Goal: Task Accomplishment & Management: Use online tool/utility

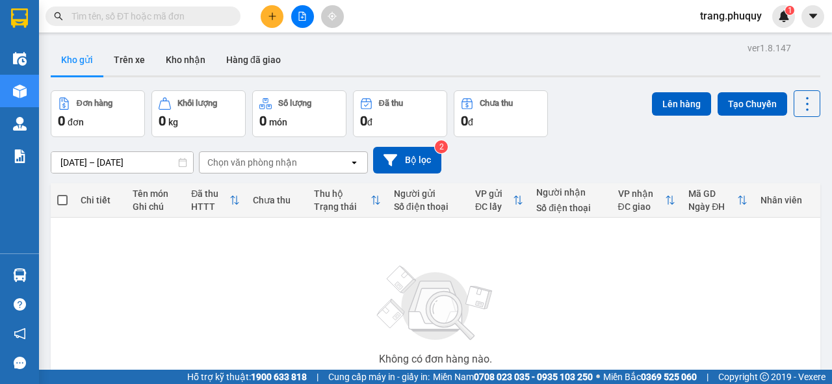
click at [110, 17] on input "text" at bounding box center [147, 16] width 153 height 14
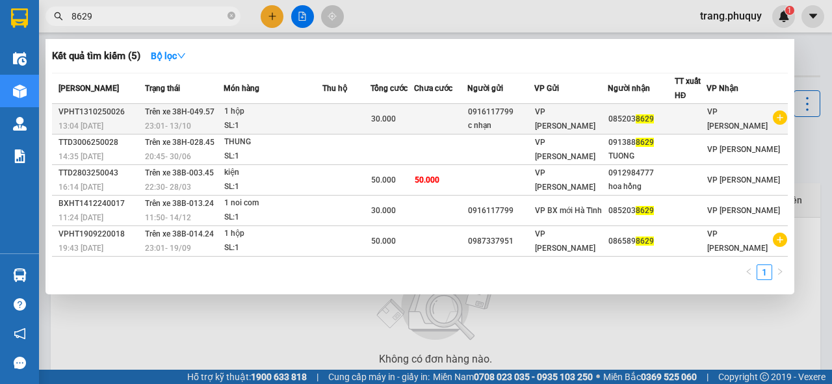
type input "8629"
click at [298, 107] on div "1 hộp" at bounding box center [272, 112] width 97 height 14
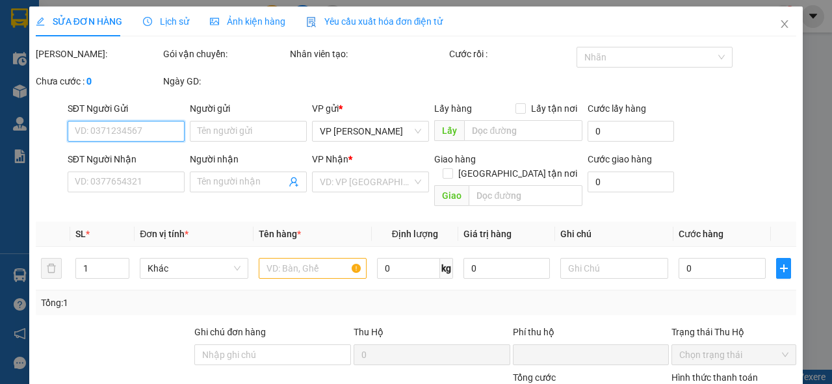
type input "0916117799"
type input "c nhạn"
type input "0852038629"
type input "0"
type input "30.000"
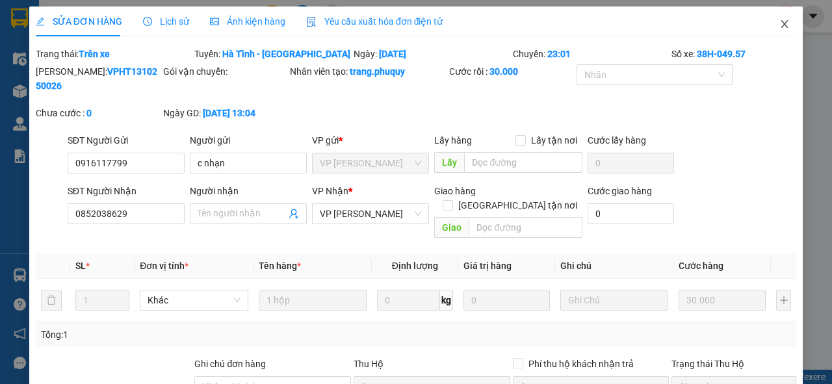
click at [779, 26] on icon "close" at bounding box center [784, 24] width 10 height 10
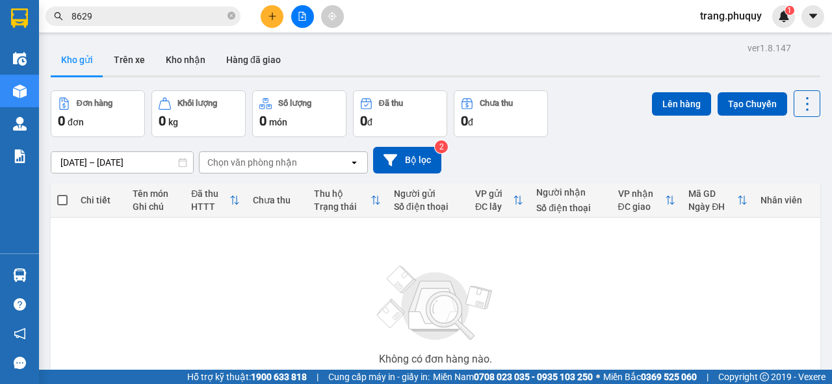
click at [169, 18] on input "8629" at bounding box center [147, 16] width 153 height 14
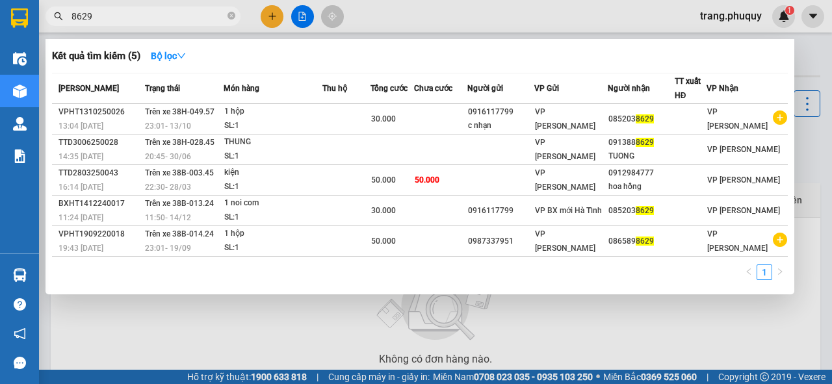
click at [169, 18] on input "8629" at bounding box center [147, 16] width 153 height 14
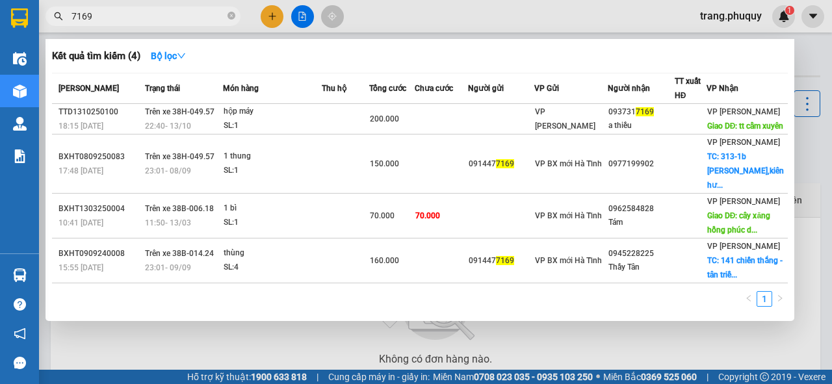
click at [125, 16] on input "7169" at bounding box center [147, 16] width 153 height 14
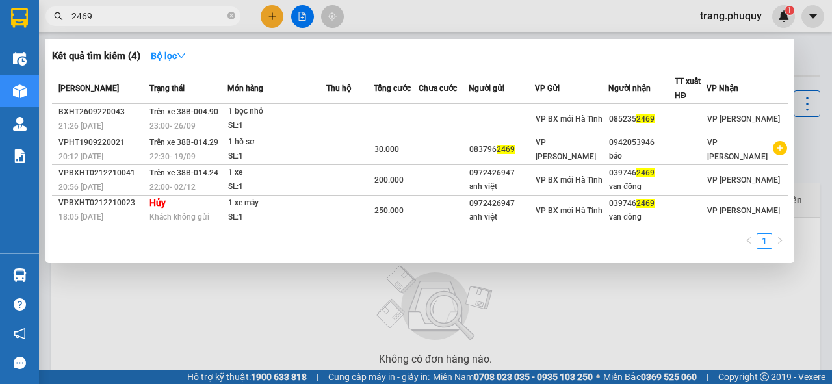
click at [193, 19] on input "2469" at bounding box center [147, 16] width 153 height 14
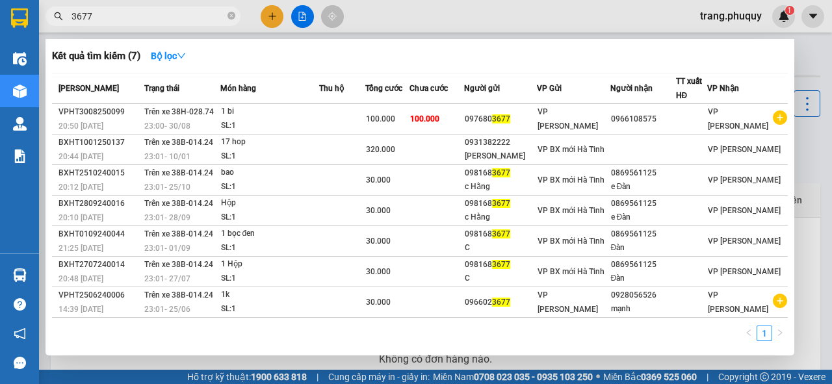
click at [141, 16] on input "3677" at bounding box center [147, 16] width 153 height 14
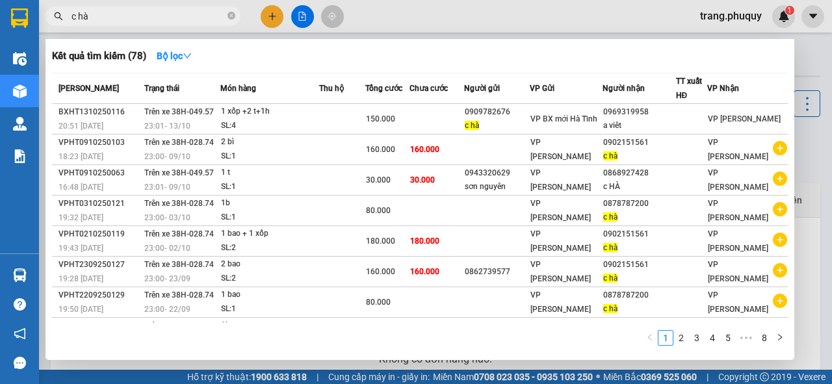
click at [107, 20] on input "c hà" at bounding box center [147, 16] width 153 height 14
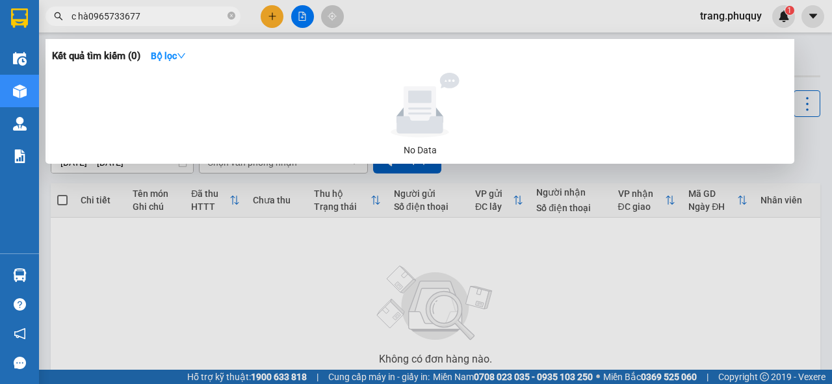
drag, startPoint x: 86, startPoint y: 20, endPoint x: 62, endPoint y: 23, distance: 24.2
click at [62, 23] on span "c hà0965733677" at bounding box center [142, 15] width 195 height 19
click at [108, 18] on input "0965733677" at bounding box center [147, 16] width 153 height 14
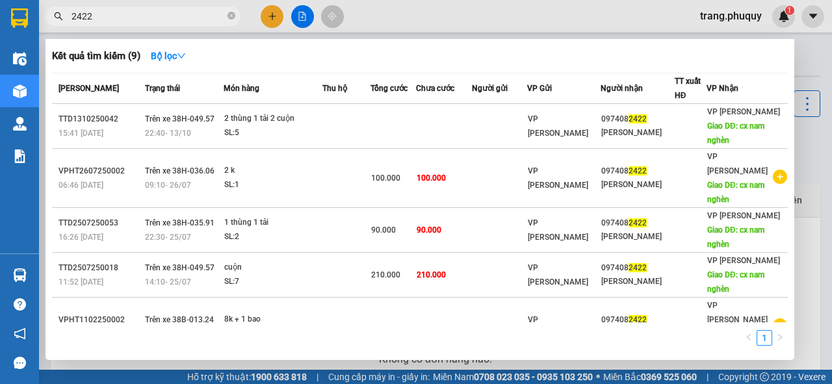
click at [159, 18] on input "2422" at bounding box center [147, 16] width 153 height 14
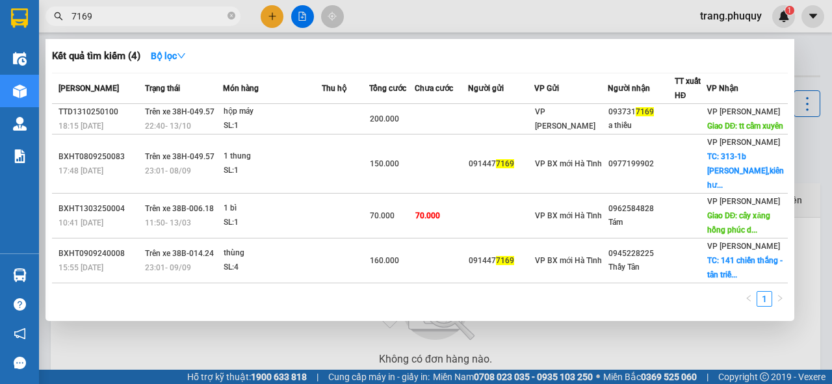
click at [127, 22] on input "7169" at bounding box center [147, 16] width 153 height 14
type input "7886"
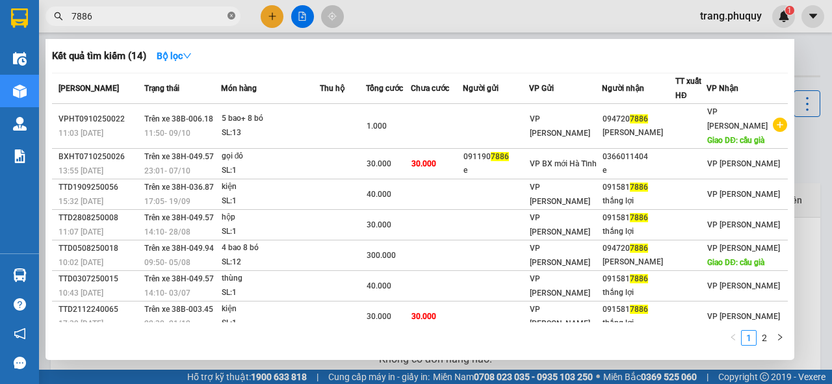
click at [233, 16] on icon "close-circle" at bounding box center [231, 16] width 8 height 8
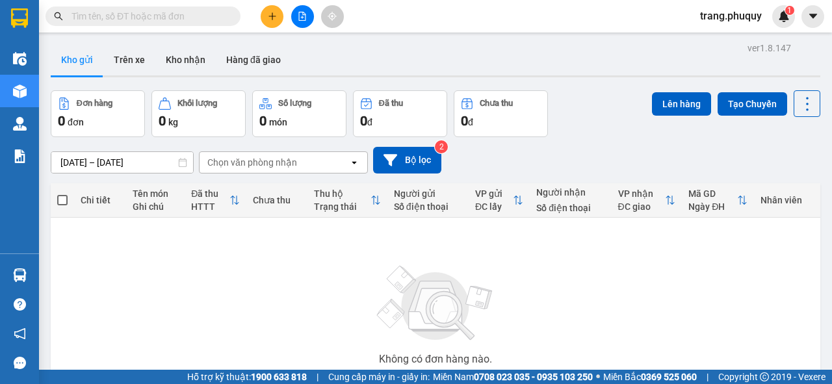
click at [273, 18] on icon "plus" at bounding box center [272, 16] width 9 height 9
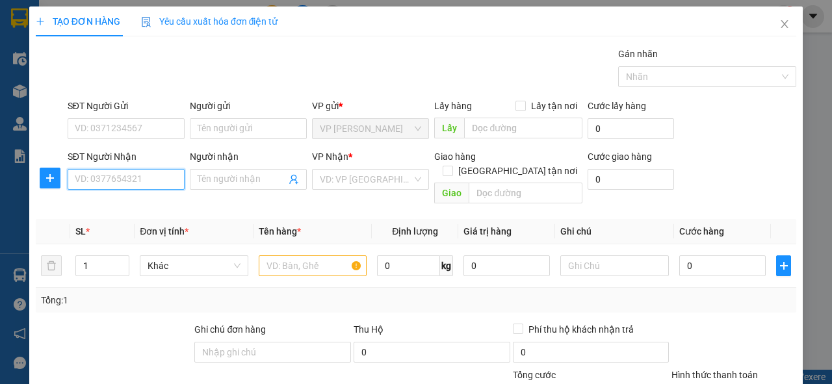
click at [102, 174] on input "SĐT Người Nhận" at bounding box center [126, 179] width 117 height 21
type input "0985845787"
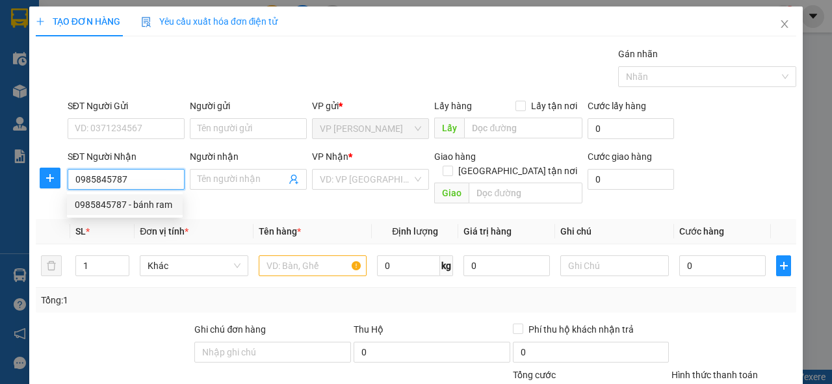
click at [103, 212] on div "0985845787 - bánh ram" at bounding box center [125, 204] width 116 height 21
type input "bánh ram"
type input "Tràng an ninh bình"
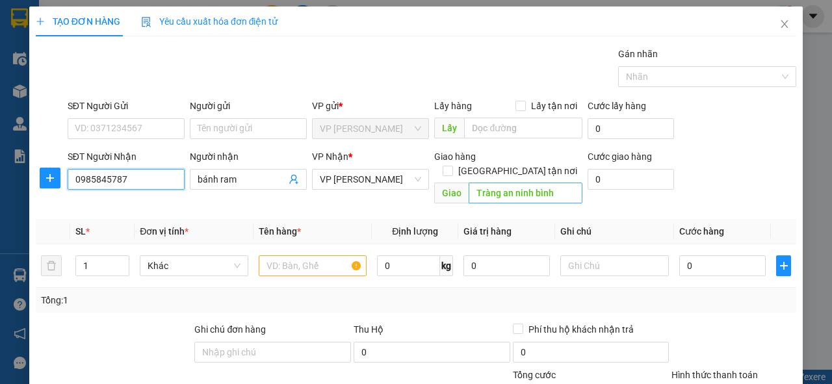
type input "0985845787"
click at [520, 183] on input "Tràng an ninh bình" at bounding box center [524, 193] width 113 height 21
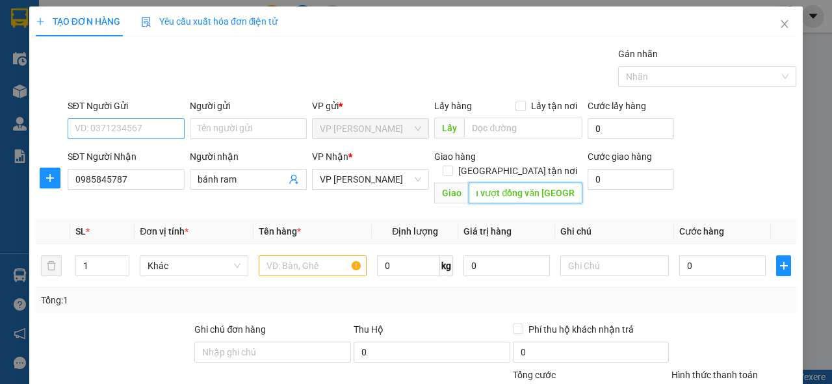
type input "cầu vượt đồng văn [GEOGRAPHIC_DATA]"
click at [143, 136] on input "SĐT Người Gửi" at bounding box center [126, 128] width 117 height 21
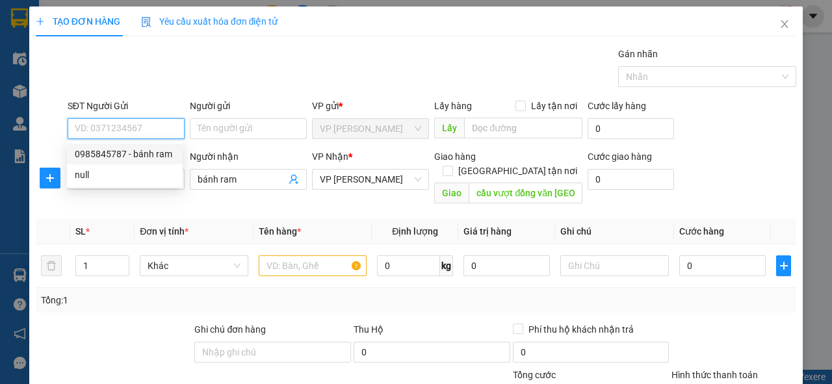
click at [136, 153] on div "0985845787 - bánh ram" at bounding box center [125, 154] width 100 height 14
type input "0985845787"
type input "bánh ram"
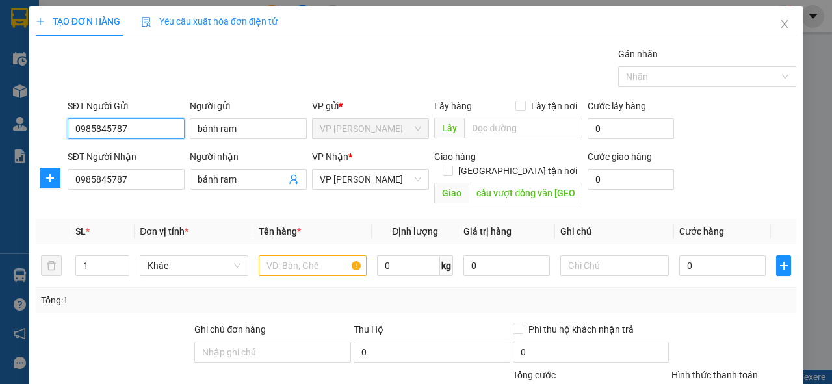
click at [159, 133] on input "0985845787" at bounding box center [126, 128] width 117 height 21
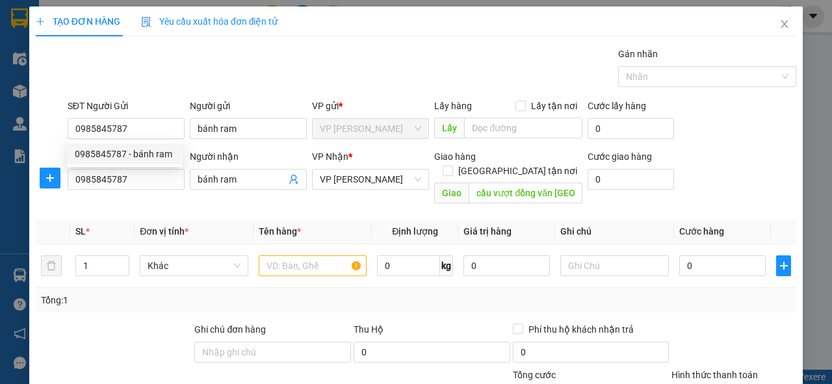
click at [218, 219] on th "Đơn vị tính *" at bounding box center [193, 231] width 119 height 25
drag, startPoint x: 330, startPoint y: 251, endPoint x: 298, endPoint y: 225, distance: 40.7
click at [327, 255] on input "text" at bounding box center [313, 265] width 108 height 21
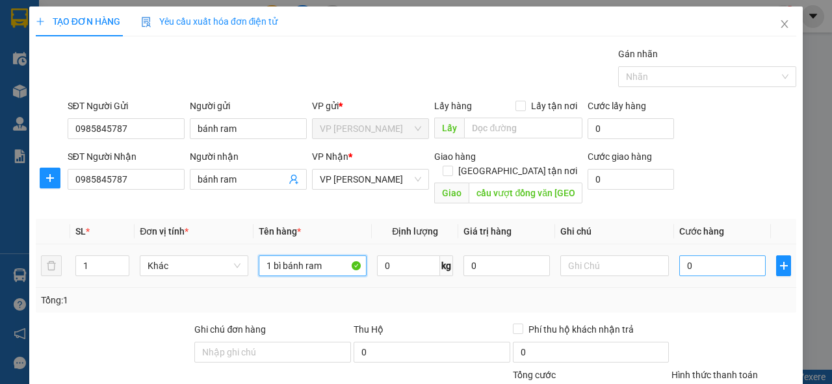
type input "1 bì bánh ram"
click at [702, 255] on input "0" at bounding box center [722, 265] width 86 height 21
type input "7"
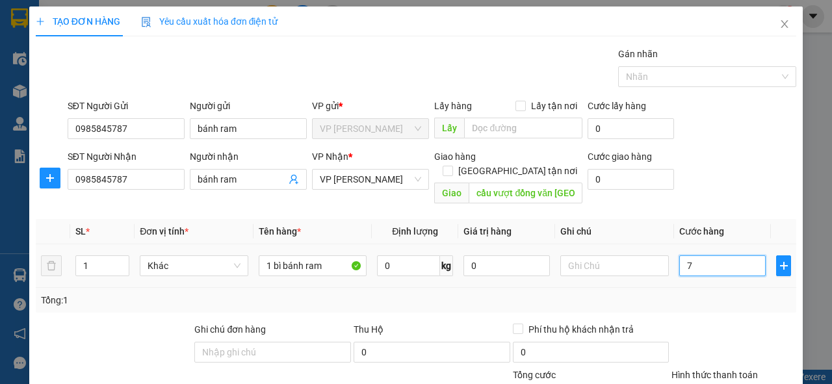
type input "70"
type input "70.000"
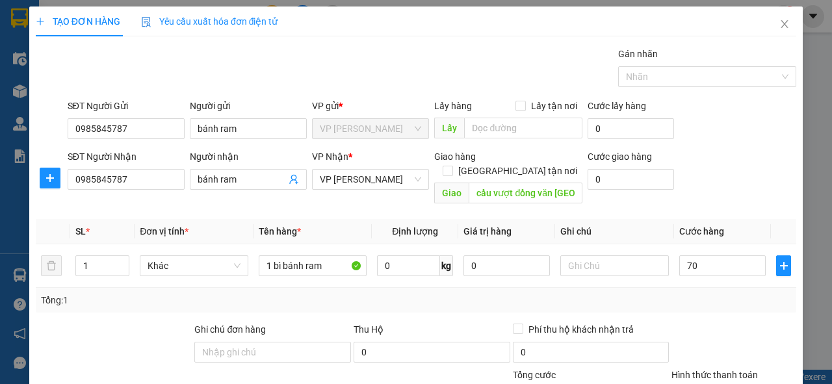
type input "70.000"
click at [725, 322] on div at bounding box center [733, 344] width 127 height 45
click at [134, 122] on input "0985845787" at bounding box center [126, 128] width 117 height 21
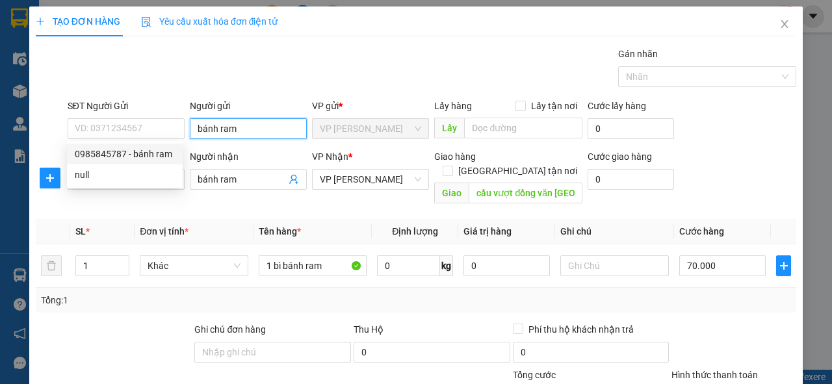
click at [267, 125] on input "bánh ram" at bounding box center [248, 128] width 117 height 21
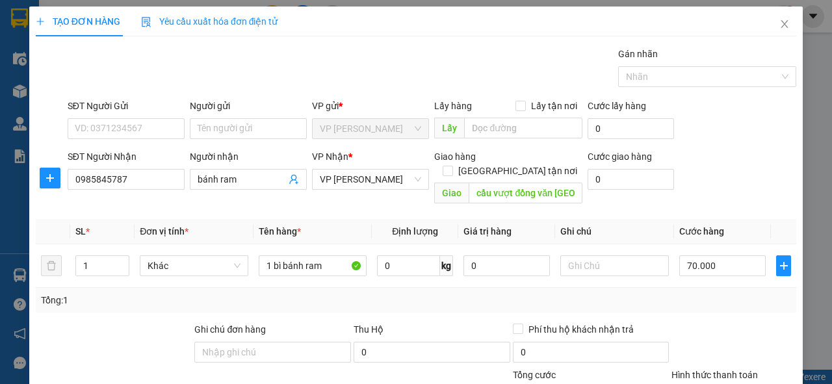
click at [262, 78] on div "Gán nhãn Nhãn" at bounding box center [432, 69] width 734 height 45
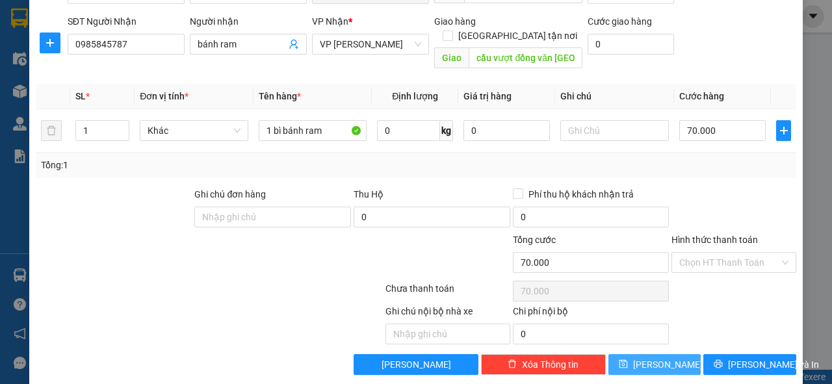
click at [646, 355] on button "[PERSON_NAME]" at bounding box center [654, 364] width 93 height 21
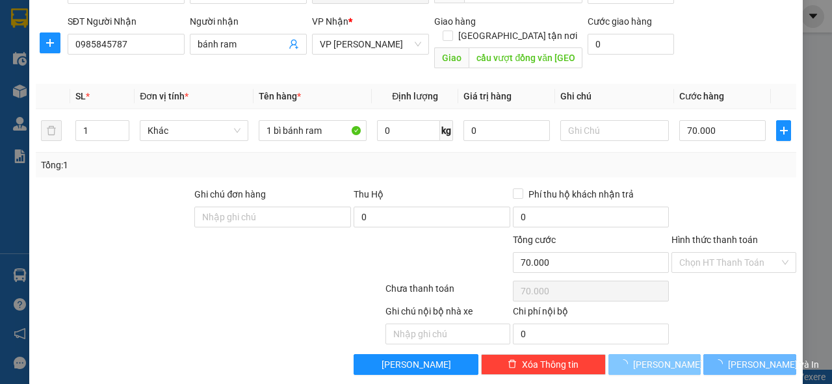
type input "0"
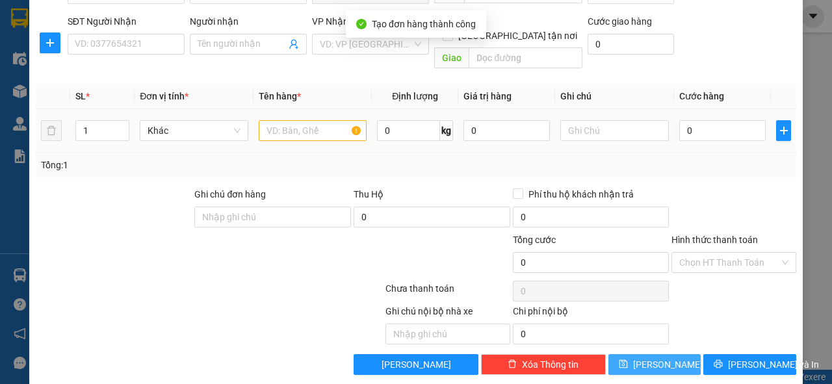
scroll to position [0, 0]
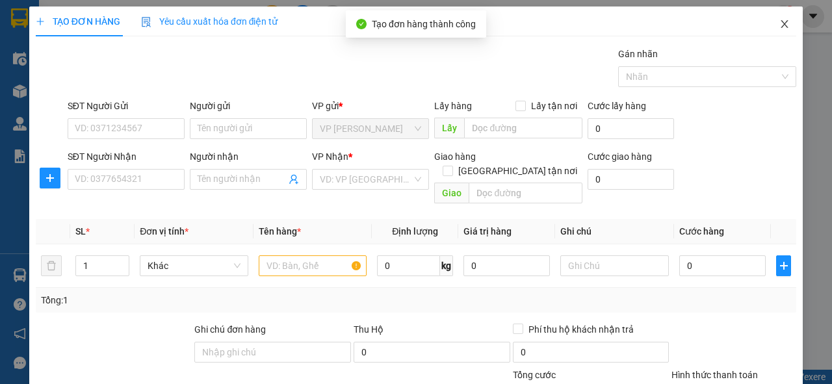
click at [779, 27] on icon "close" at bounding box center [784, 24] width 10 height 10
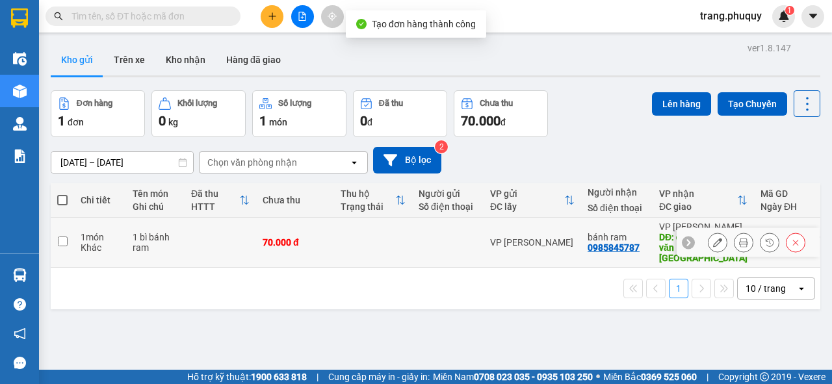
scroll to position [60, 0]
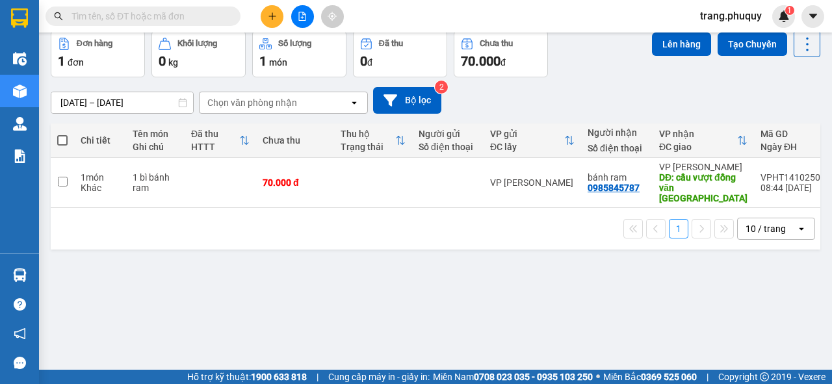
click at [192, 21] on input "text" at bounding box center [147, 16] width 153 height 14
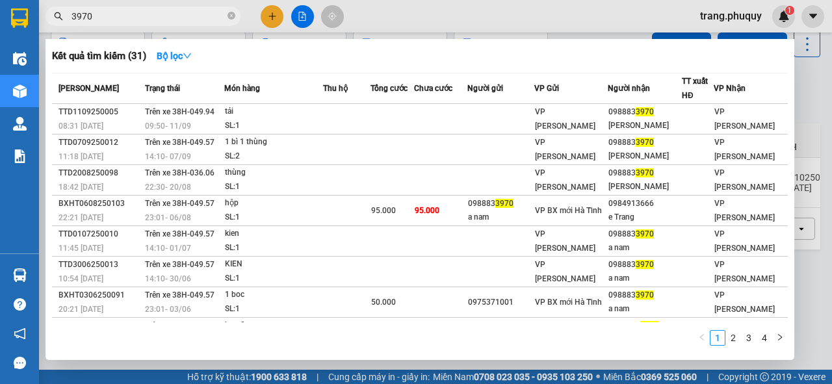
type input "3970"
click at [413, 9] on div at bounding box center [416, 192] width 832 height 384
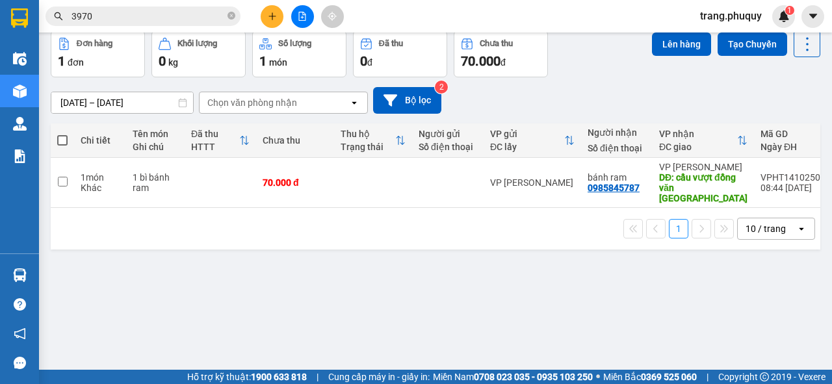
scroll to position [0, 0]
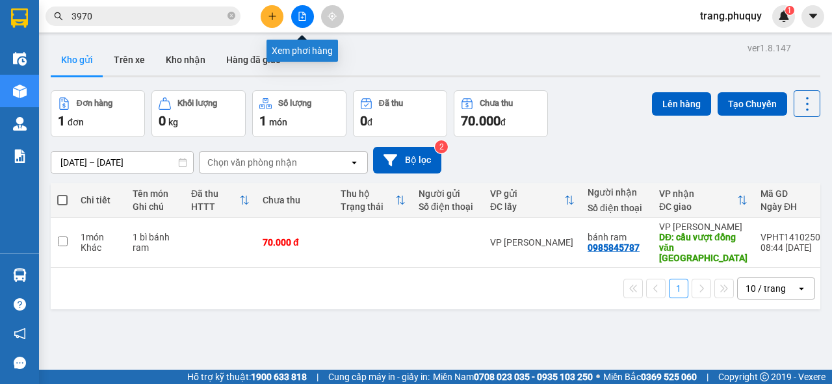
click at [301, 9] on button at bounding box center [302, 16] width 23 height 23
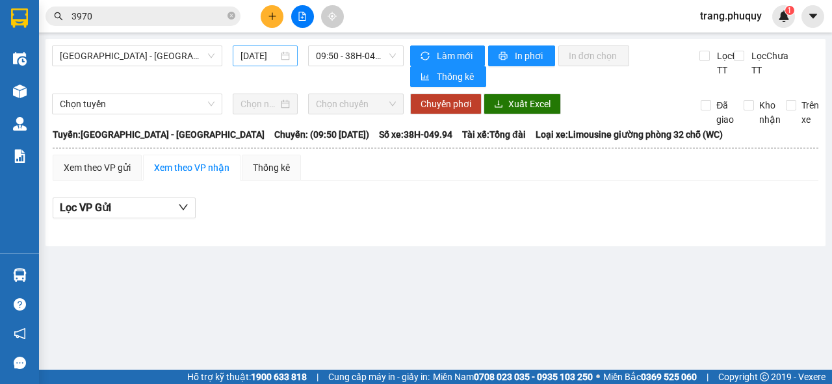
click at [262, 62] on input "[DATE]" at bounding box center [259, 56] width 38 height 14
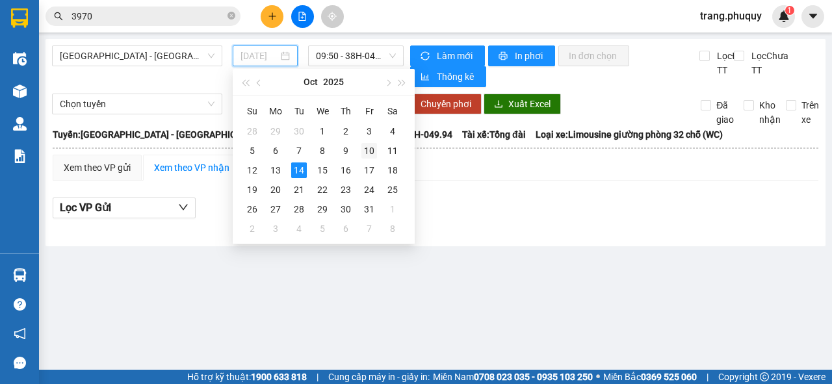
click at [371, 149] on div "10" at bounding box center [369, 151] width 16 height 16
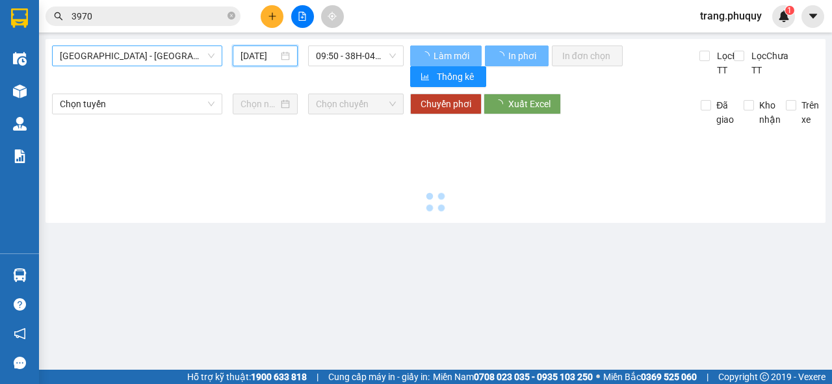
type input "[DATE]"
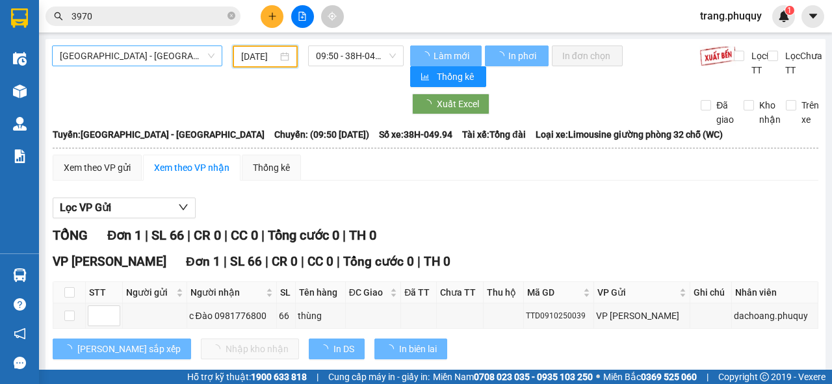
click at [136, 61] on span "[GEOGRAPHIC_DATA] - [GEOGRAPHIC_DATA]" at bounding box center [137, 55] width 155 height 19
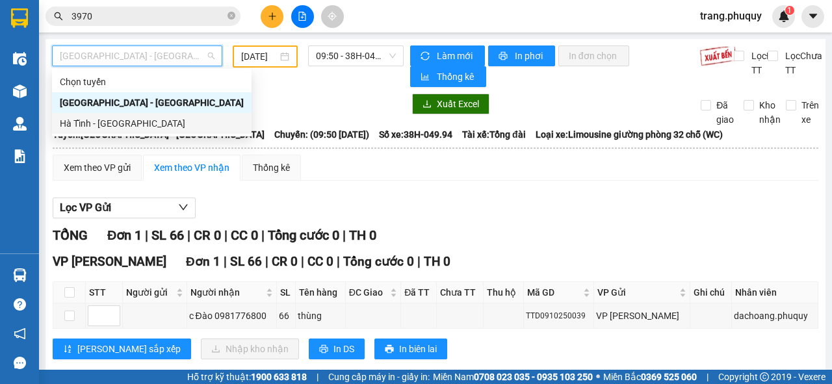
click at [112, 130] on div "Hà Tĩnh - [GEOGRAPHIC_DATA]" at bounding box center [152, 123] width 184 height 14
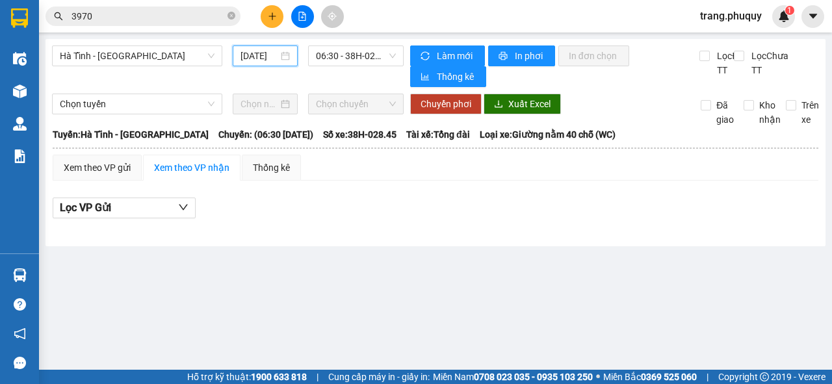
click at [261, 57] on input "[DATE]" at bounding box center [259, 56] width 38 height 14
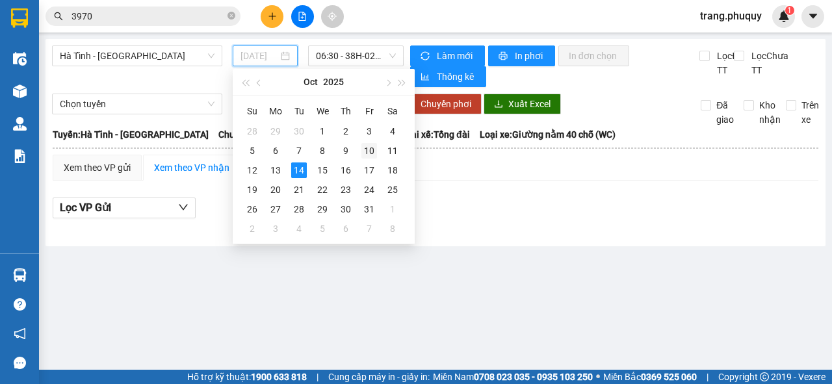
click at [369, 151] on div "10" at bounding box center [369, 151] width 16 height 16
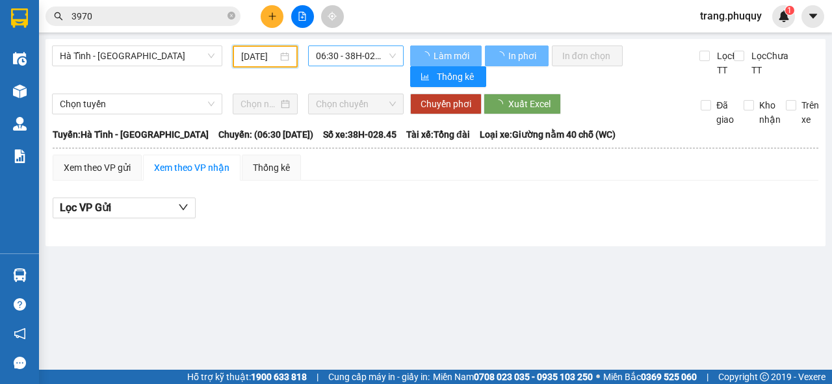
click at [361, 61] on span "06:30 - 38H-028.45 - (Đã hủy)" at bounding box center [355, 55] width 79 height 19
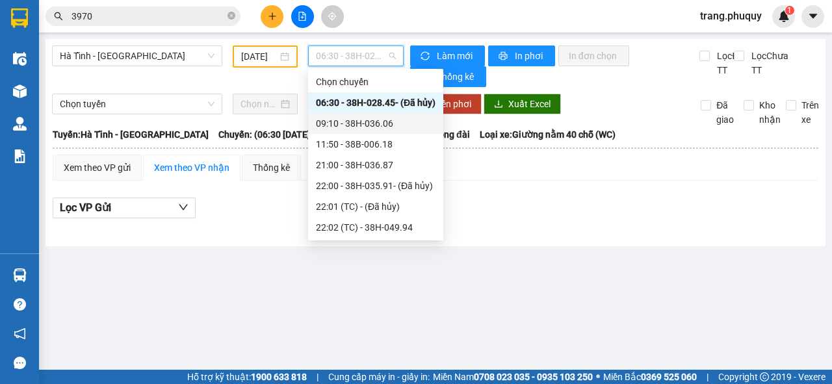
click at [351, 121] on div "09:10 - 38H-036.06" at bounding box center [376, 123] width 120 height 14
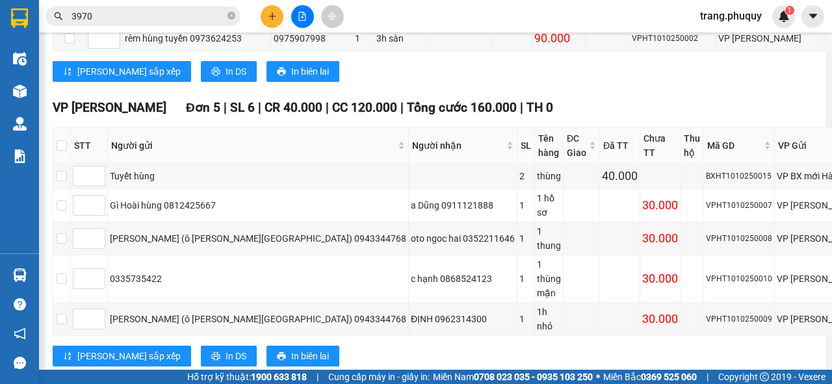
scroll to position [685, 0]
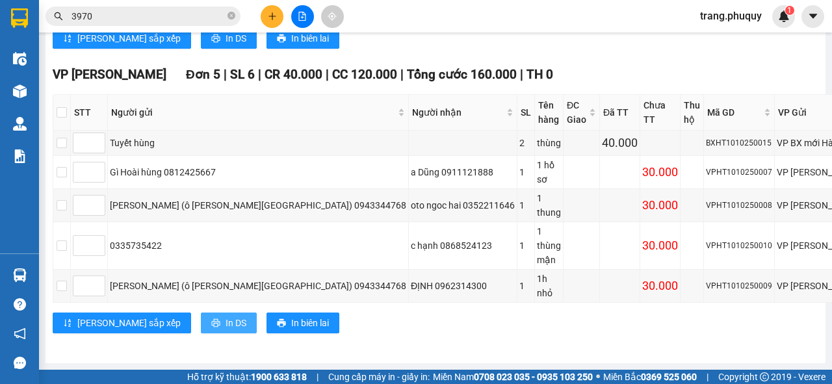
click at [225, 327] on span "In DS" at bounding box center [235, 323] width 21 height 14
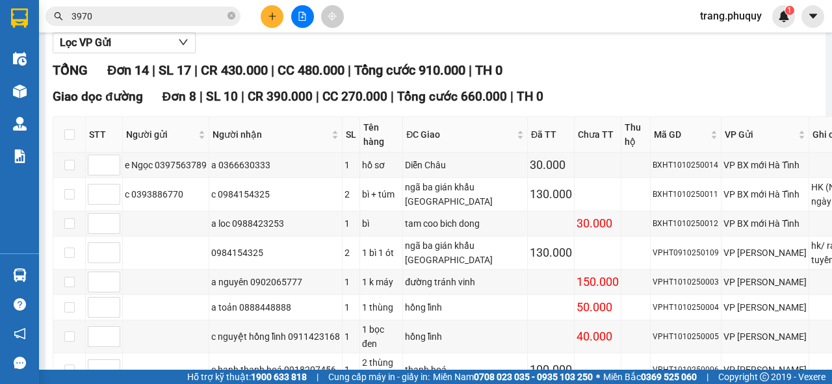
scroll to position [0, 0]
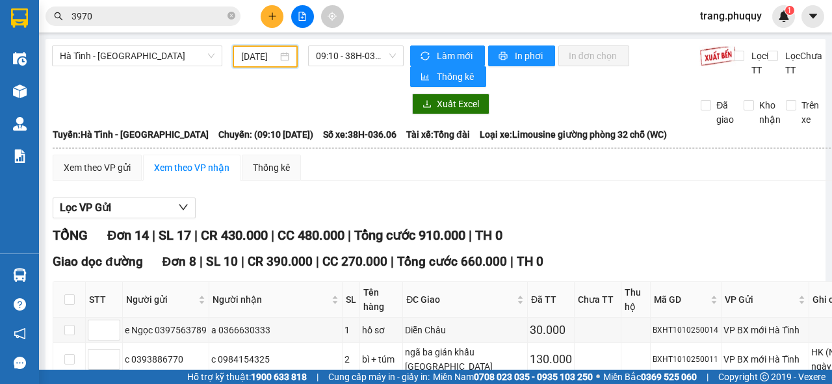
click at [266, 51] on input "[DATE]" at bounding box center [259, 56] width 36 height 14
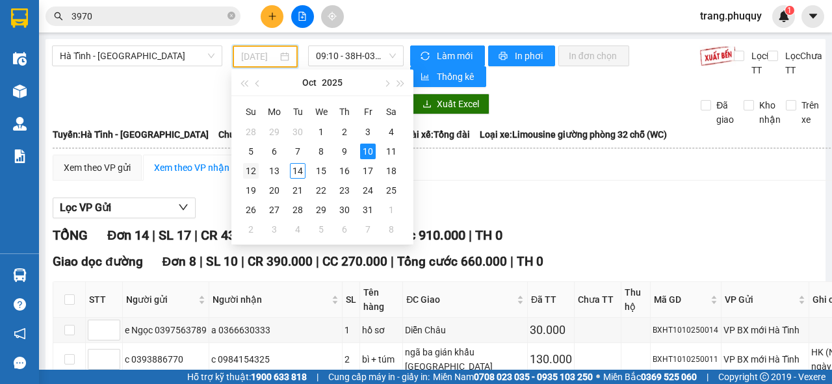
click at [249, 171] on div "12" at bounding box center [251, 171] width 16 height 16
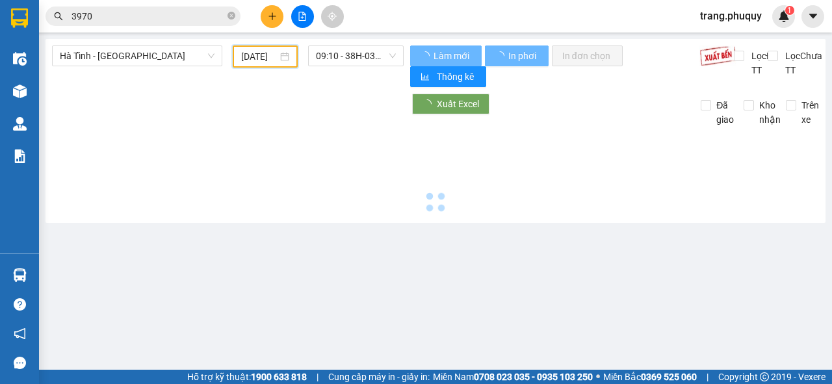
type input "[DATE]"
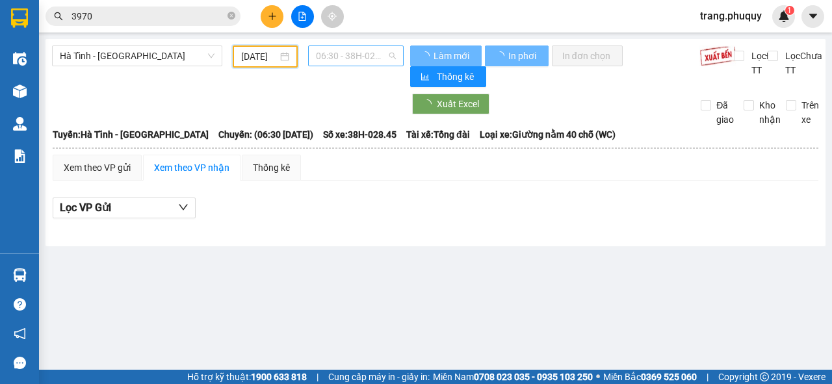
click at [339, 57] on span "06:30 - 38H-028.45" at bounding box center [355, 55] width 79 height 19
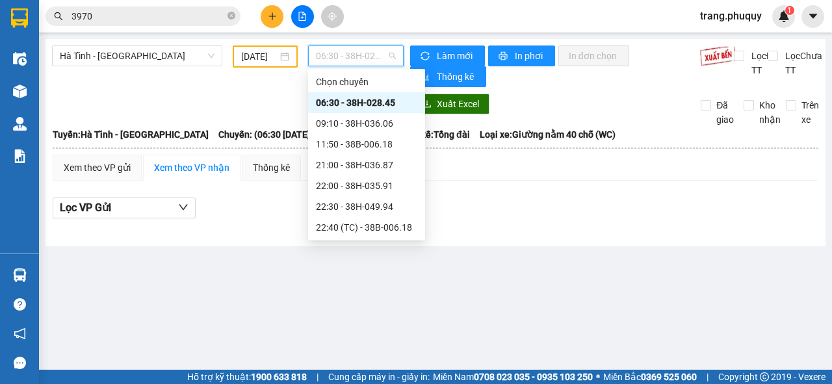
scroll to position [42, 0]
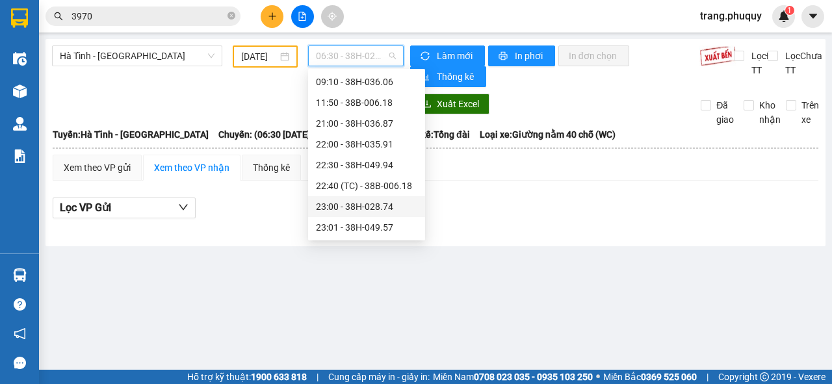
click at [359, 212] on div "23:00 - 38H-028.74" at bounding box center [366, 206] width 101 height 14
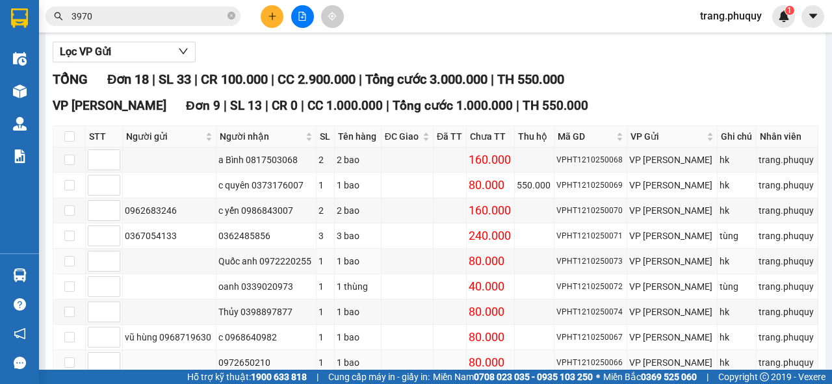
scroll to position [260, 0]
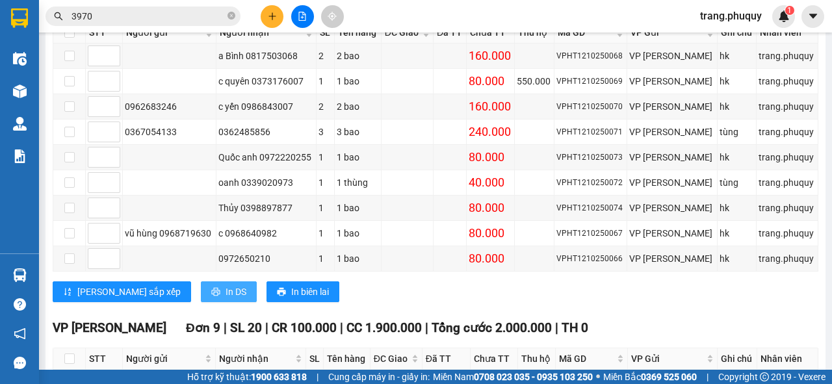
click at [225, 293] on span "In DS" at bounding box center [235, 292] width 21 height 14
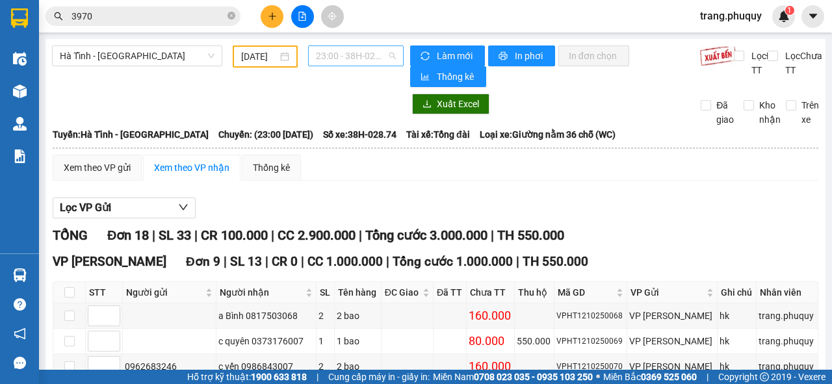
click at [331, 49] on span "23:00 - 38H-028.74" at bounding box center [355, 55] width 79 height 19
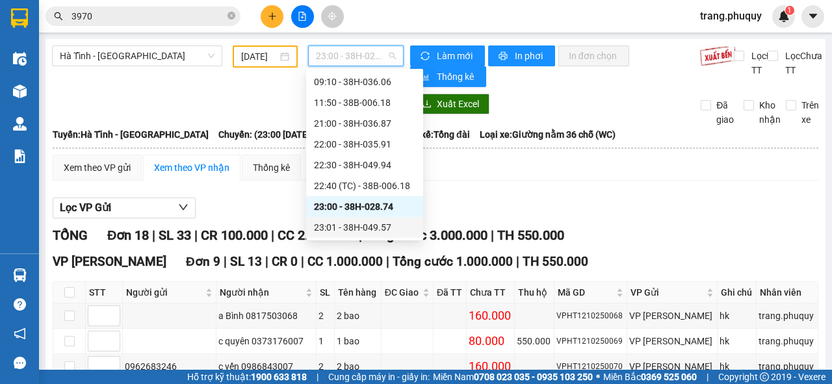
click at [341, 223] on div "23:01 - 38H-049.57" at bounding box center [364, 227] width 101 height 14
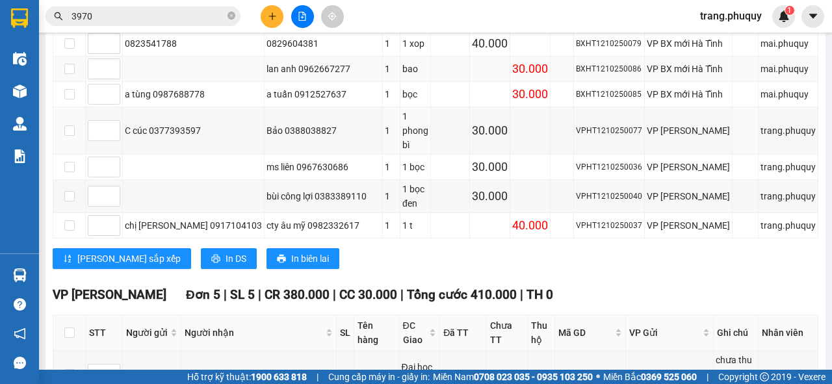
scroll to position [646, 0]
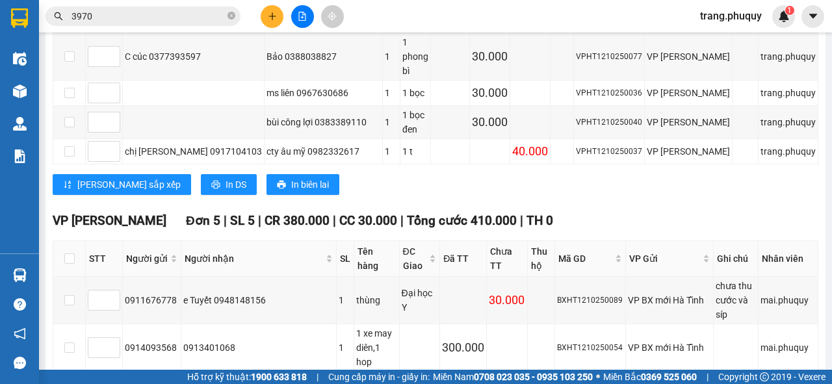
click at [233, 14] on icon "close-circle" at bounding box center [231, 16] width 8 height 8
click at [175, 16] on input "text" at bounding box center [147, 16] width 153 height 14
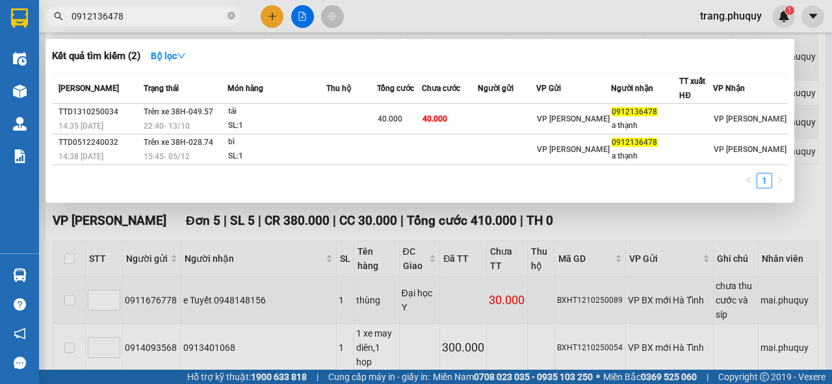
click at [153, 10] on input "0912136478" at bounding box center [147, 16] width 153 height 14
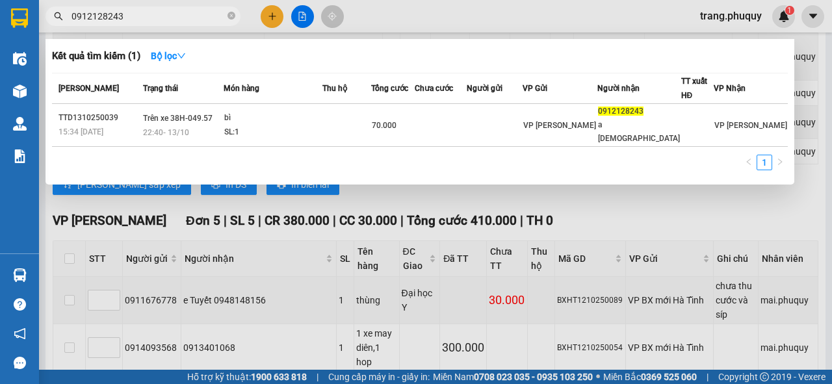
click at [162, 15] on input "0912128243" at bounding box center [147, 16] width 153 height 14
paste input "36478"
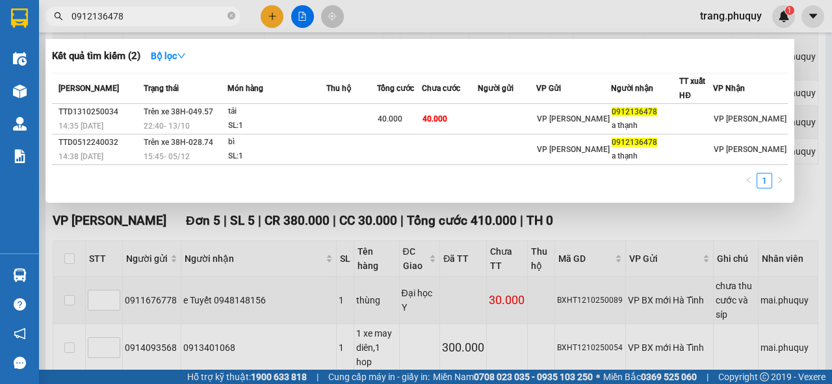
type input "0912136478"
